Goal: Task Accomplishment & Management: Complete application form

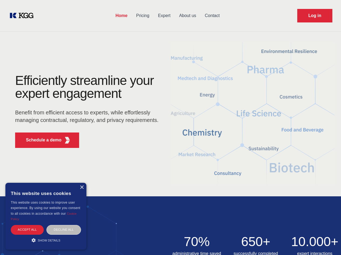
click at [170, 127] on div "Efficiently streamline your expert engagement Benefit from efficient access to …" at bounding box center [88, 113] width 164 height 78
click at [41, 140] on p "Schedule a demo" at bounding box center [44, 140] width 36 height 6
click at [82, 187] on div "× This website uses cookies This website uses cookies to improve user experienc…" at bounding box center [45, 216] width 81 height 67
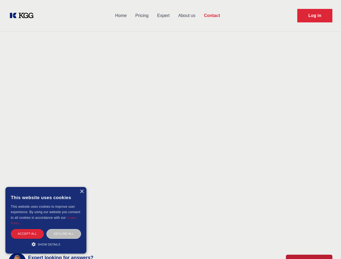
click at [27, 229] on div "Accept all" at bounding box center [27, 233] width 33 height 9
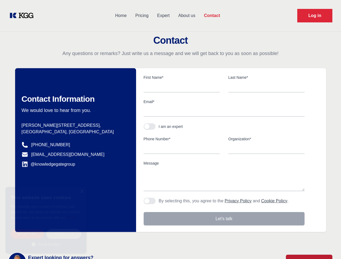
click at [64, 229] on div "Decline all" at bounding box center [63, 233] width 35 height 9
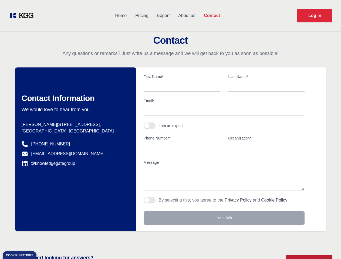
click at [46, 240] on main "Contact Any questions or remarks? Just write us a message and we will get back …" at bounding box center [170, 140] width 341 height 281
